Goal: Information Seeking & Learning: Learn about a topic

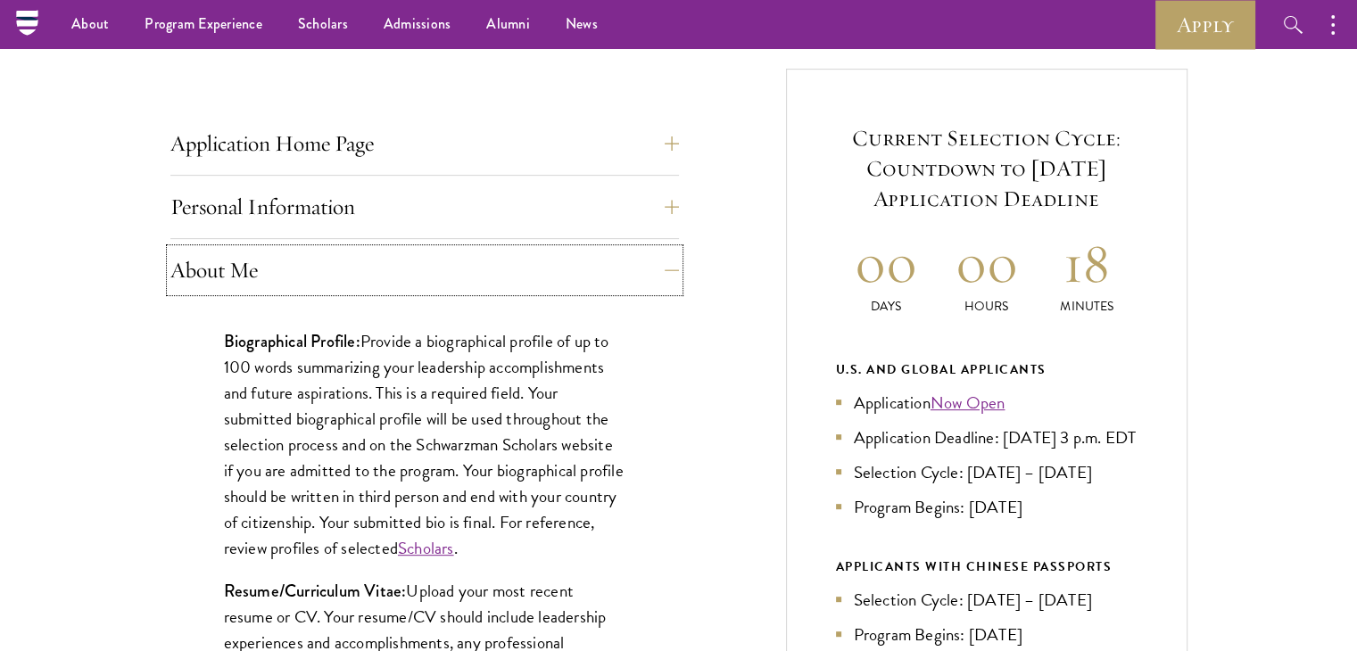
scroll to position [653, 0]
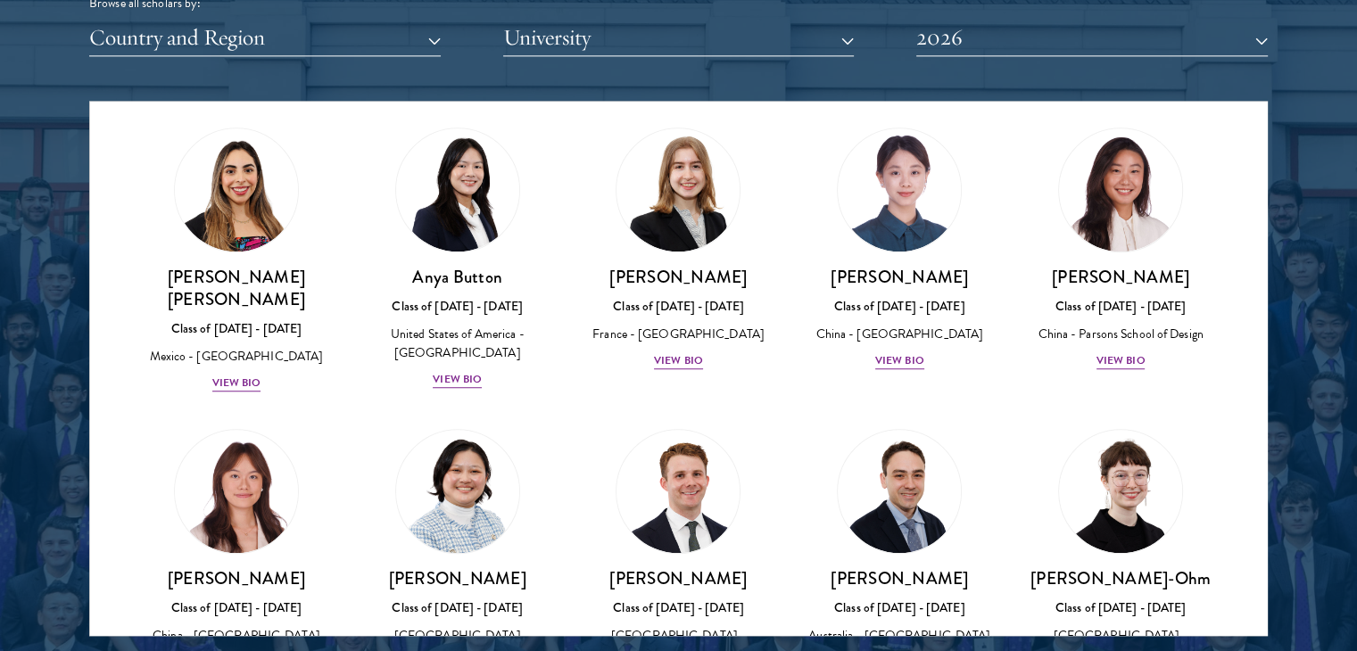
scroll to position [1399, 0]
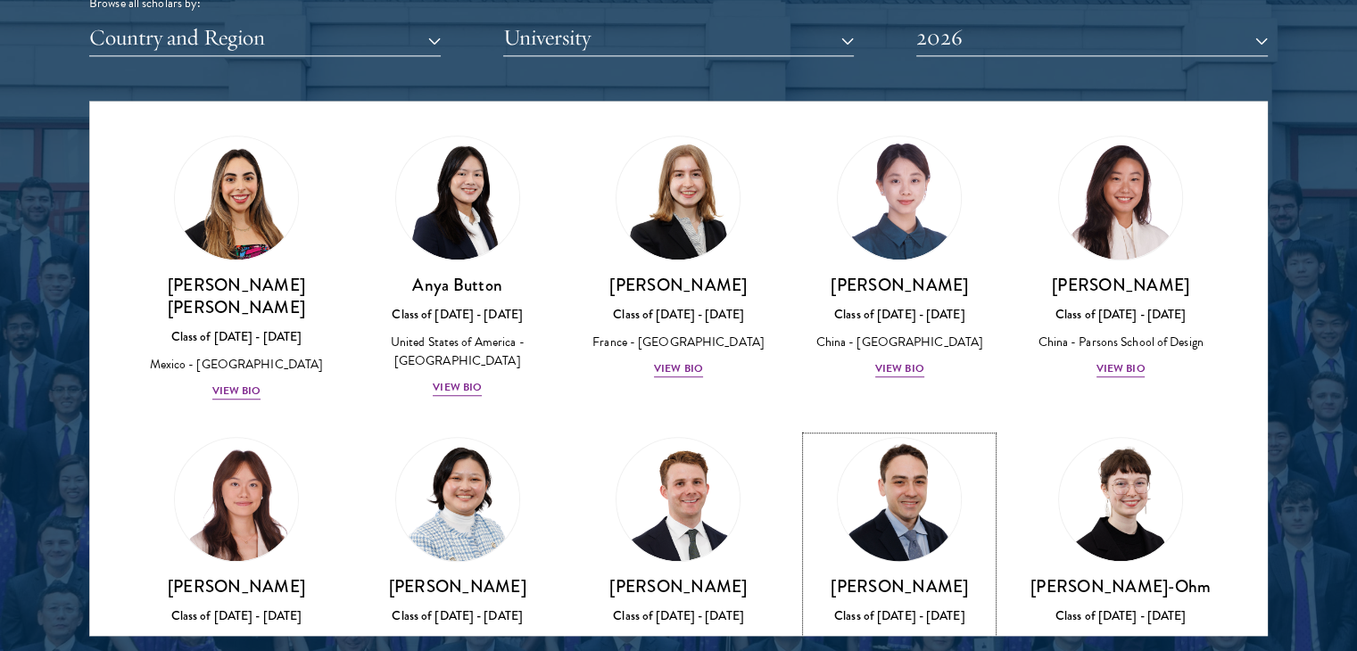
click at [892, 432] on img at bounding box center [900, 500] width 136 height 136
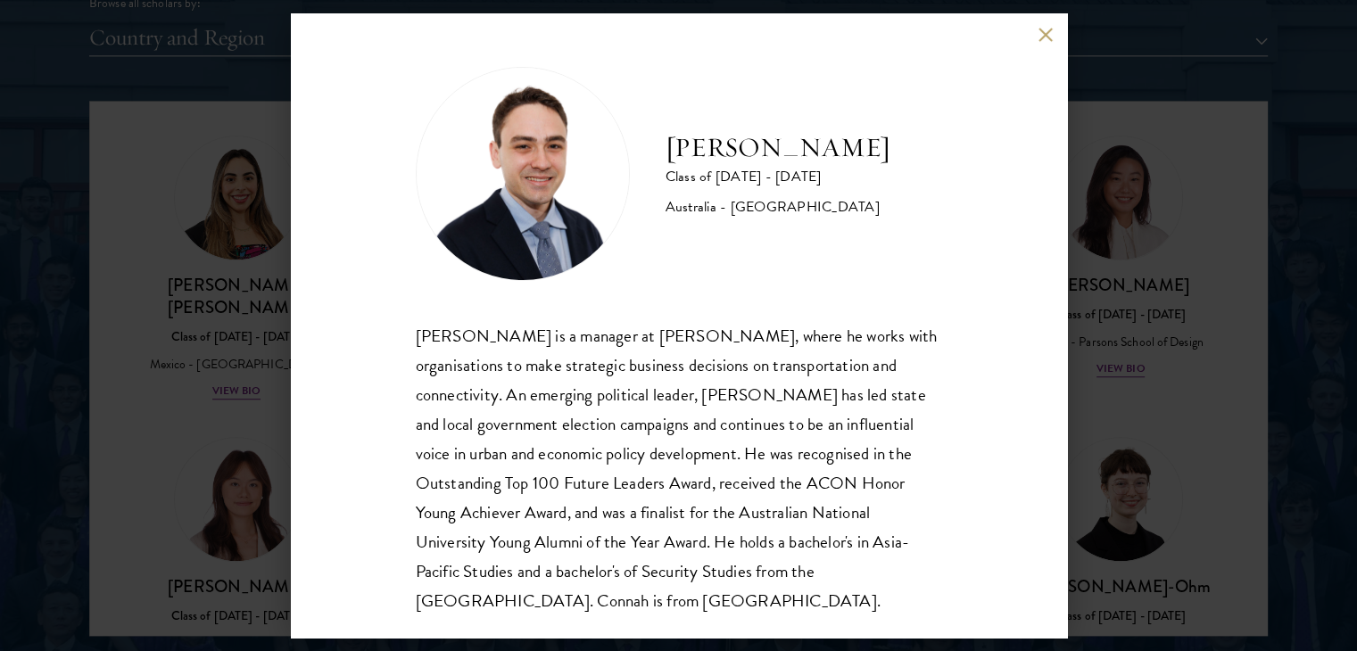
scroll to position [31, 0]
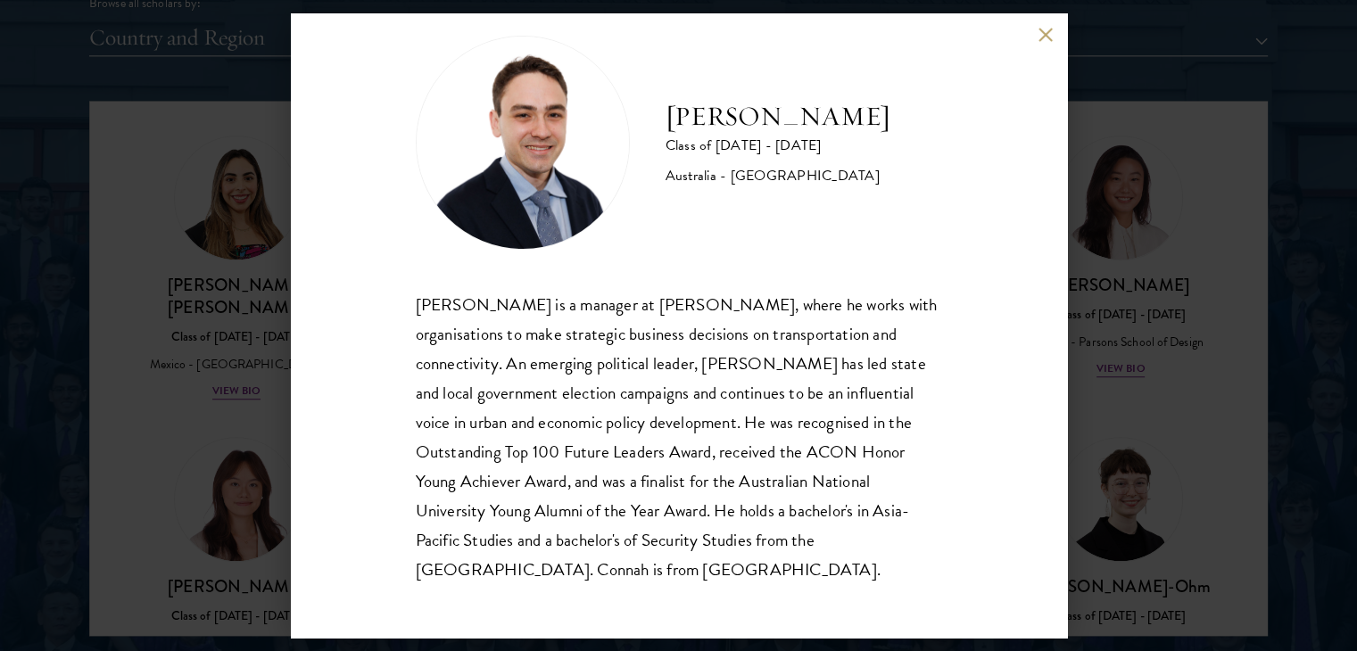
click at [1042, 34] on button at bounding box center [1046, 34] width 15 height 15
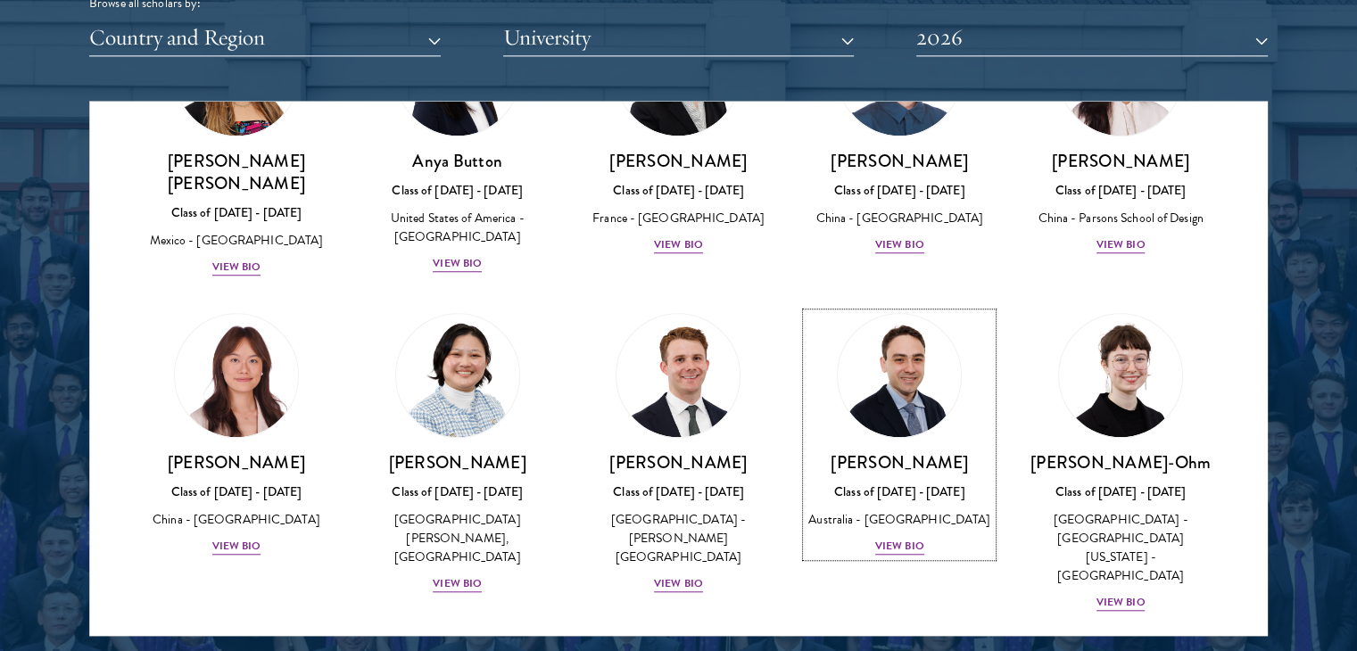
scroll to position [1530, 0]
